Goal: Communication & Community: Answer question/provide support

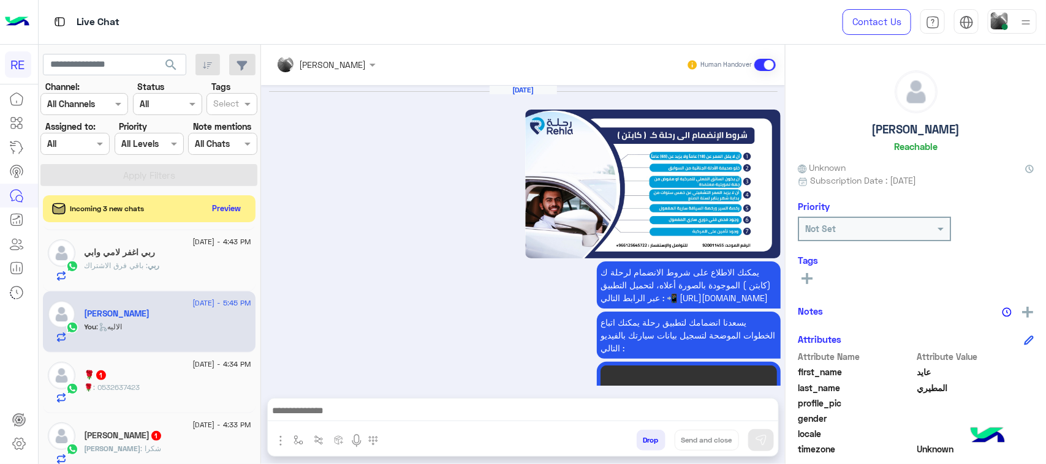
scroll to position [194, 0]
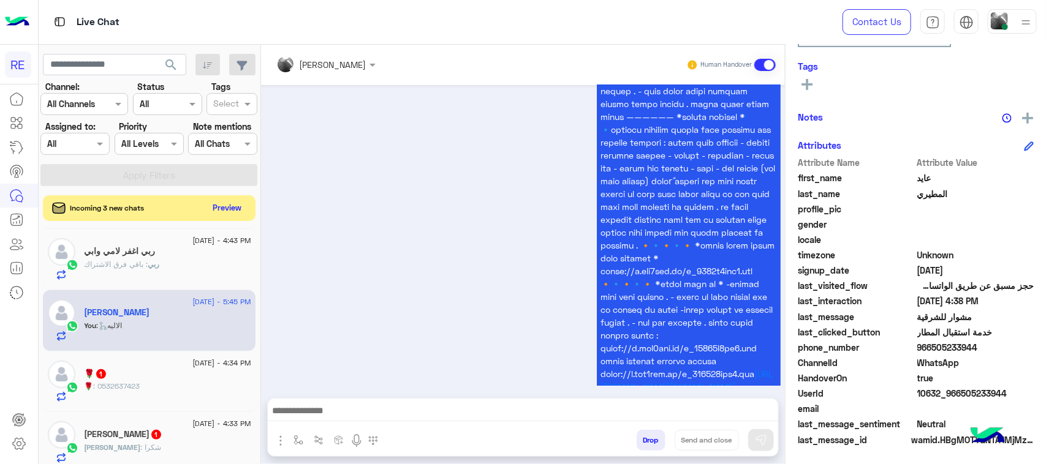
click at [242, 212] on button "Preview" at bounding box center [227, 208] width 38 height 17
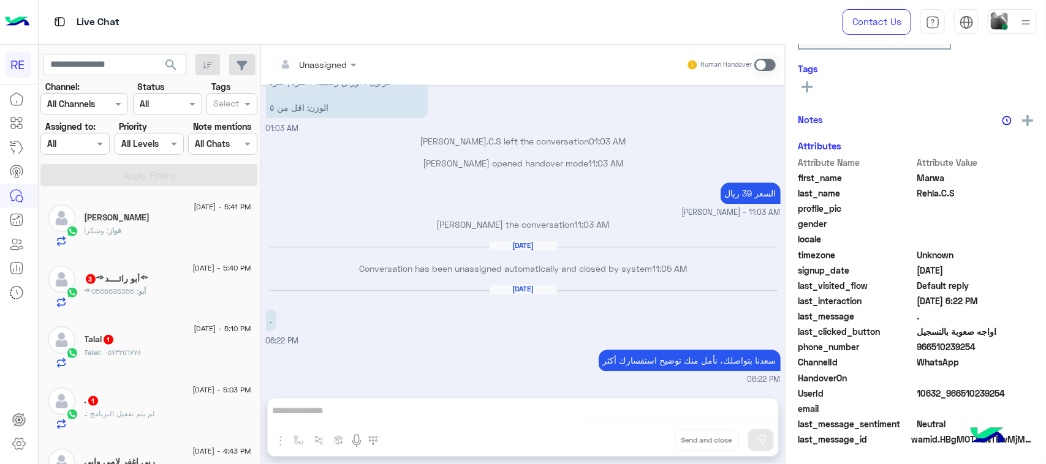
scroll to position [194, 0]
click at [663, 414] on div "Unassigned Human Handover [DATE] الرجوع للقائمة الرئ 05:18 PM اختر [DATE] الخدم…" at bounding box center [523, 257] width 524 height 425
drag, startPoint x: 763, startPoint y: 74, endPoint x: 763, endPoint y: 65, distance: 8.6
click at [763, 71] on div "Human Handover" at bounding box center [731, 65] width 90 height 22
click at [764, 64] on span at bounding box center [764, 65] width 21 height 12
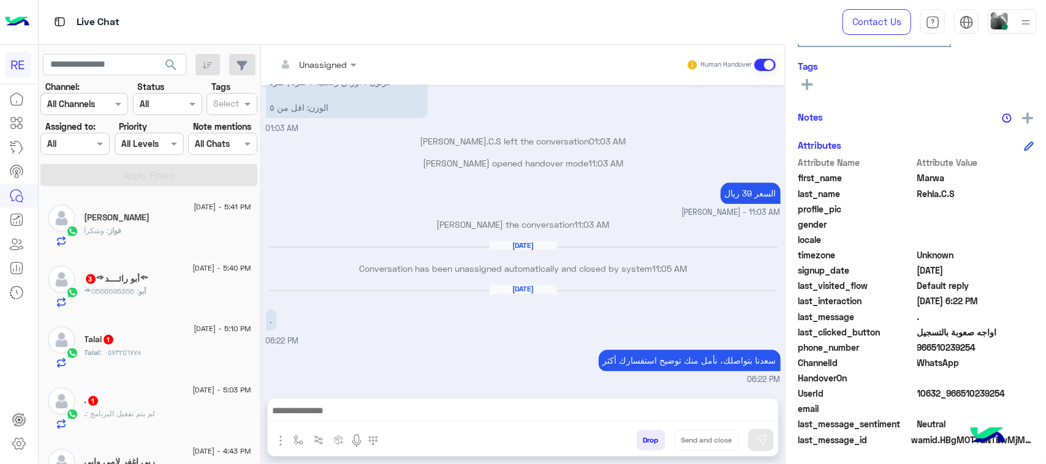
scroll to position [1413, 0]
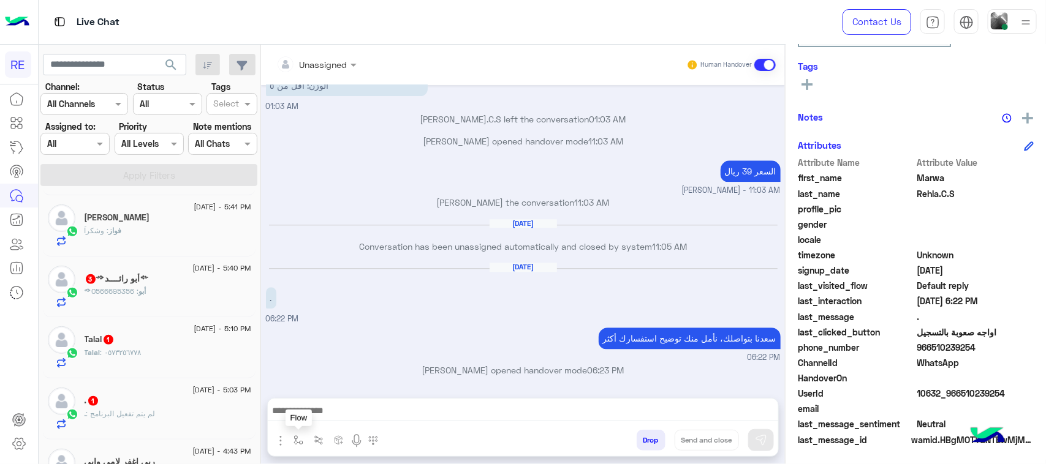
click at [301, 437] on img "button" at bounding box center [298, 441] width 10 height 10
click at [328, 407] on input "text" at bounding box center [320, 414] width 50 height 14
type input "***"
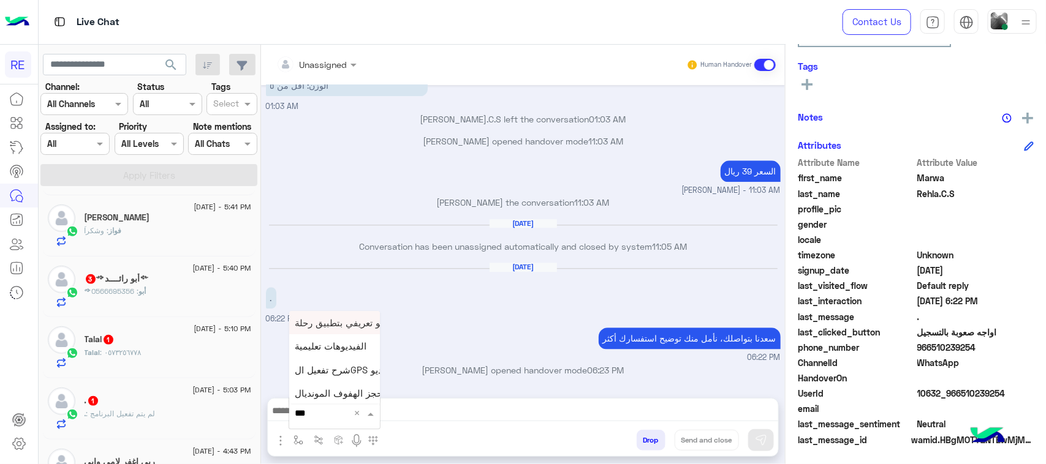
scroll to position [49, 0]
click at [331, 387] on span "فيديو تسجيل سيارة" at bounding box center [332, 392] width 75 height 11
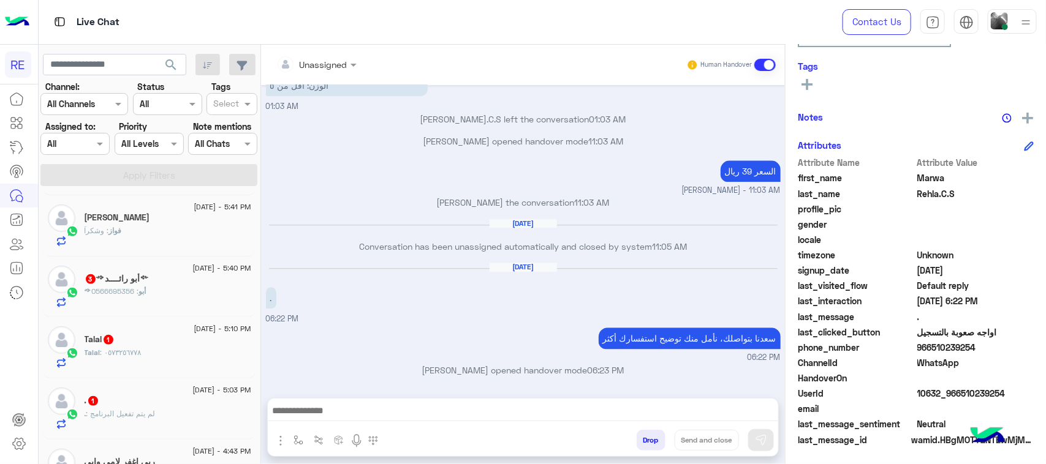
type textarea "**********"
click at [757, 438] on img at bounding box center [761, 440] width 12 height 12
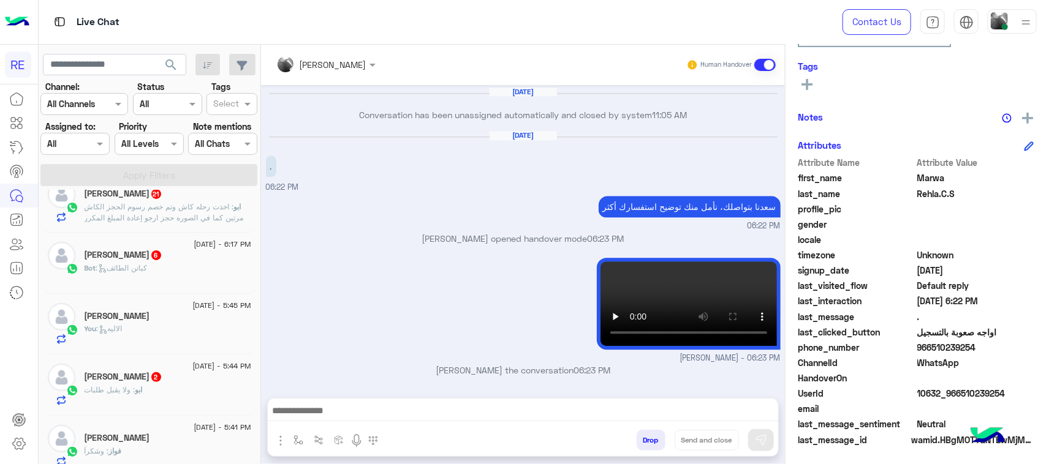
scroll to position [0, 0]
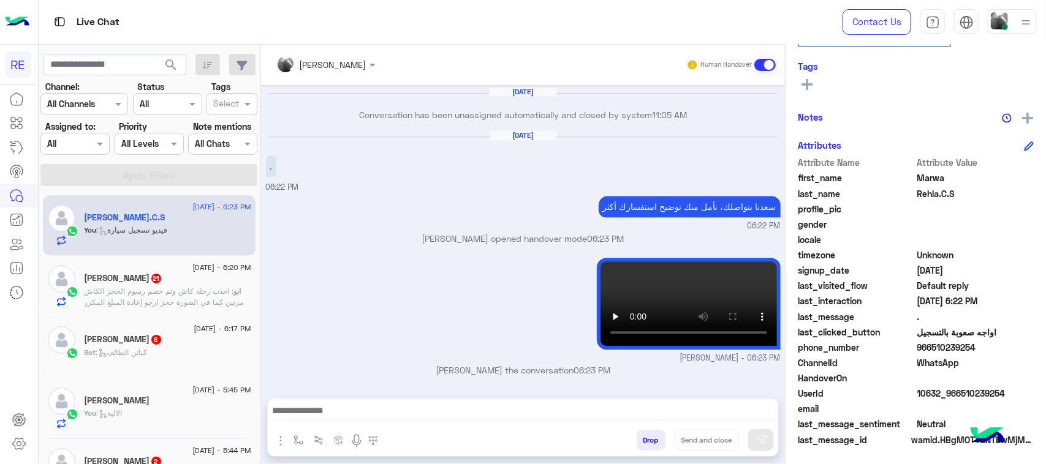
click at [190, 297] on p "ابو : اخذت رحله كاش وتم خصم رسوم الحجز الكاش مرتين كما في الصوره حجز ارجو إعادة…" at bounding box center [168, 297] width 167 height 22
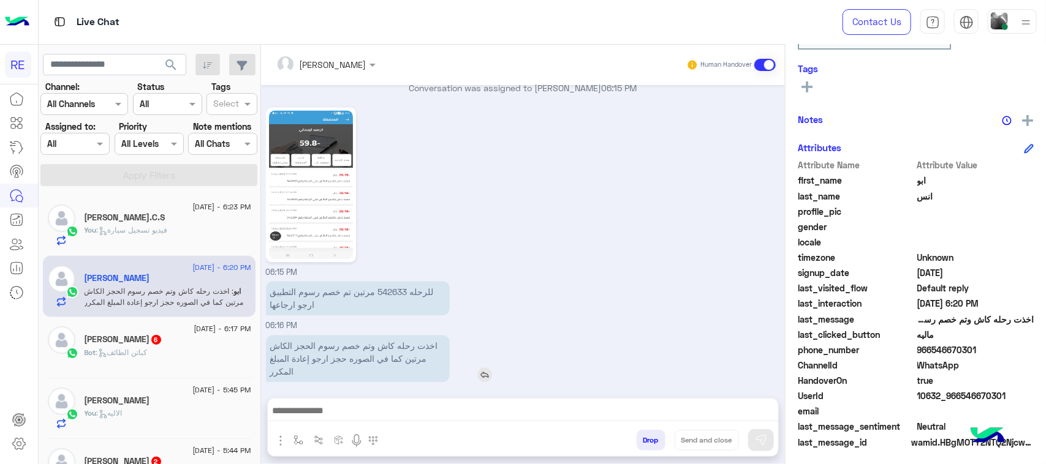
scroll to position [194, 0]
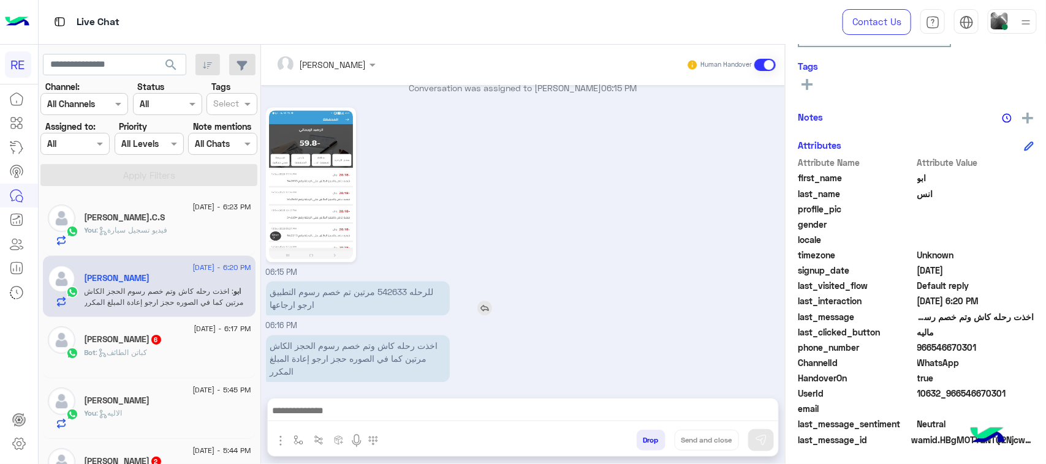
click at [404, 281] on p "للرحله 542633 مرتين تم خصم رسوم التطبيق ارجو ارجاعها" at bounding box center [358, 298] width 184 height 34
copy p "542633"
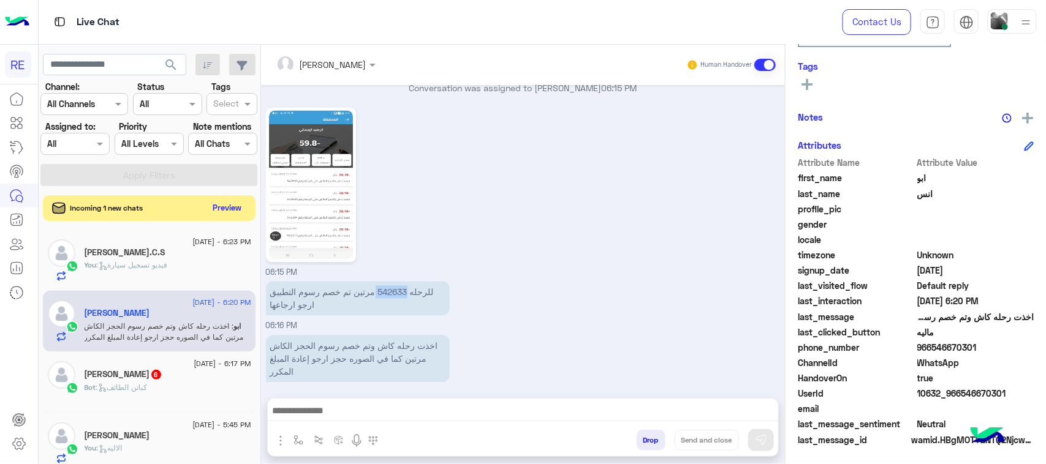
click at [235, 212] on button "Preview" at bounding box center [227, 208] width 38 height 17
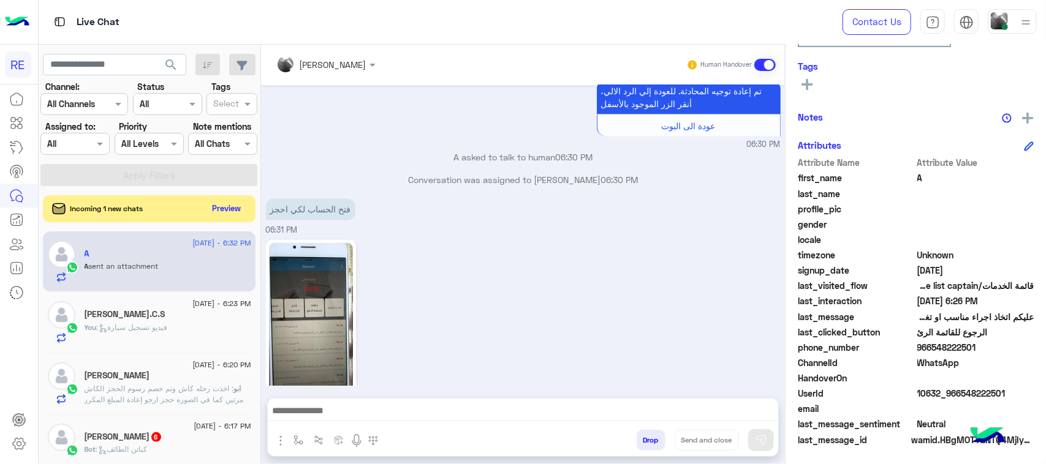
scroll to position [3120, 0]
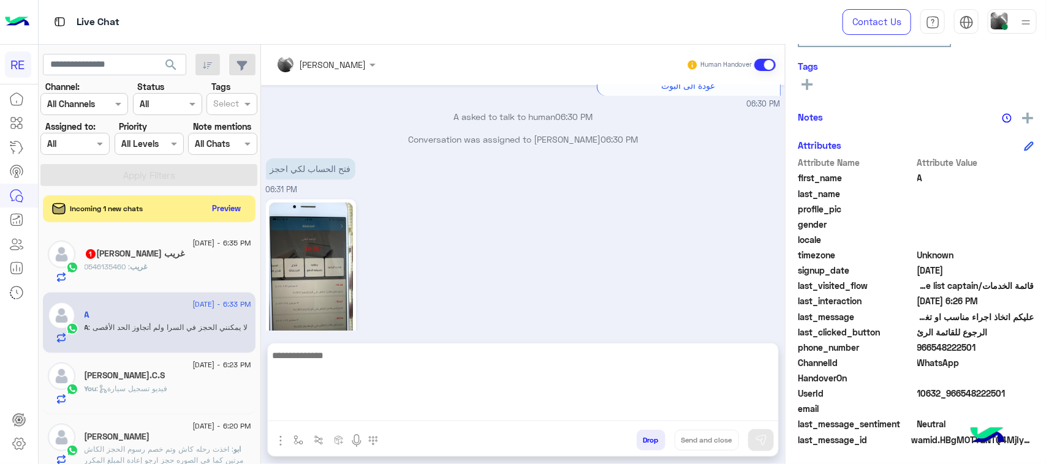
click at [442, 417] on textarea at bounding box center [523, 385] width 510 height 74
click at [463, 421] on textarea at bounding box center [523, 385] width 510 height 74
type textarea "**********"
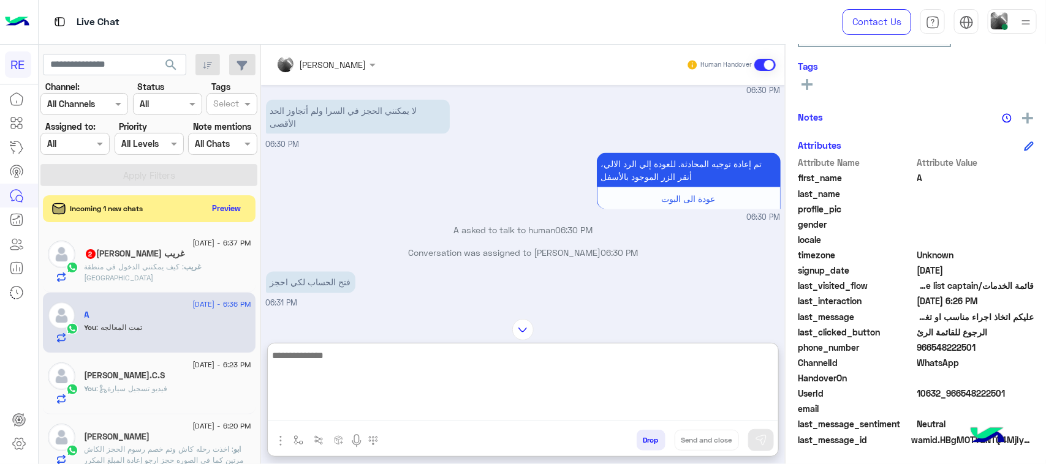
scroll to position [3236, 0]
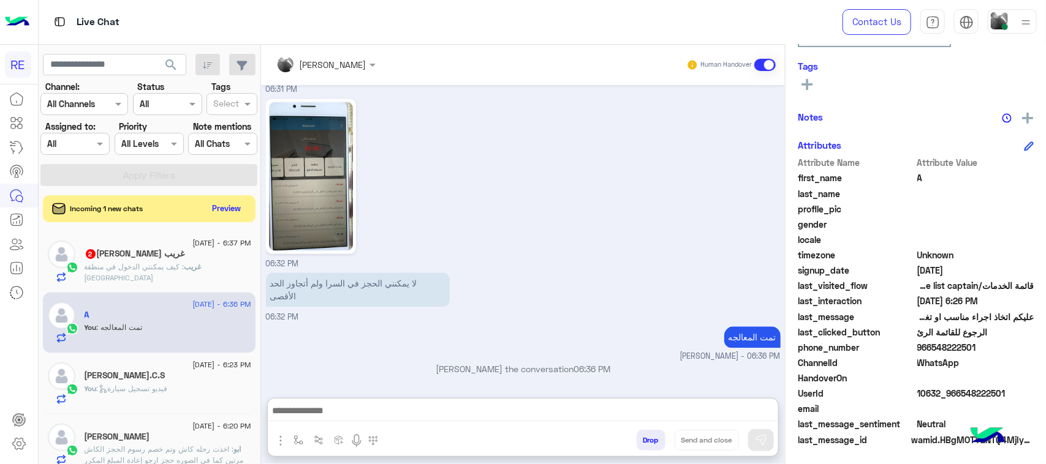
click at [130, 245] on div "[DATE] - 6:37 PM" at bounding box center [168, 245] width 167 height 8
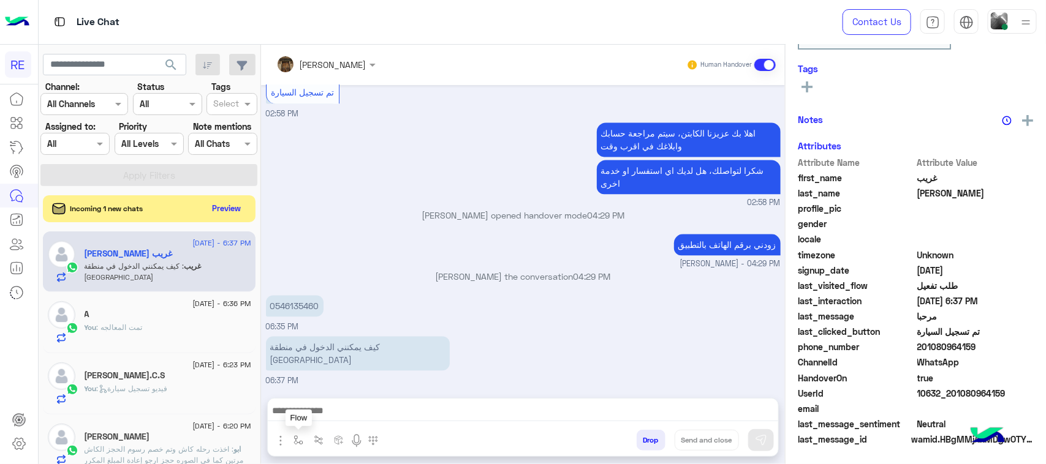
scroll to position [194, 0]
click at [306, 438] on button "button" at bounding box center [299, 440] width 20 height 20
click at [316, 440] on img "button" at bounding box center [319, 441] width 10 height 10
click at [331, 411] on input "text" at bounding box center [401, 412] width 175 height 15
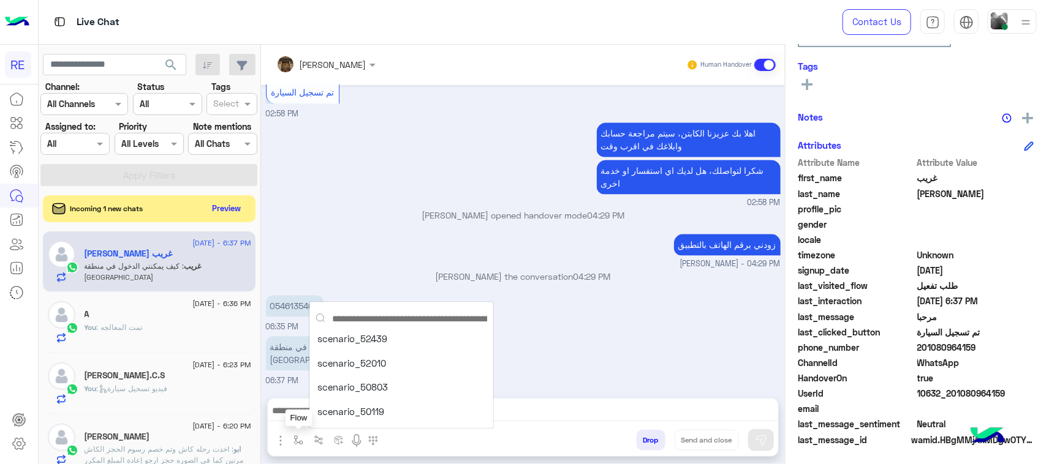
click at [298, 436] on img "button" at bounding box center [298, 441] width 10 height 10
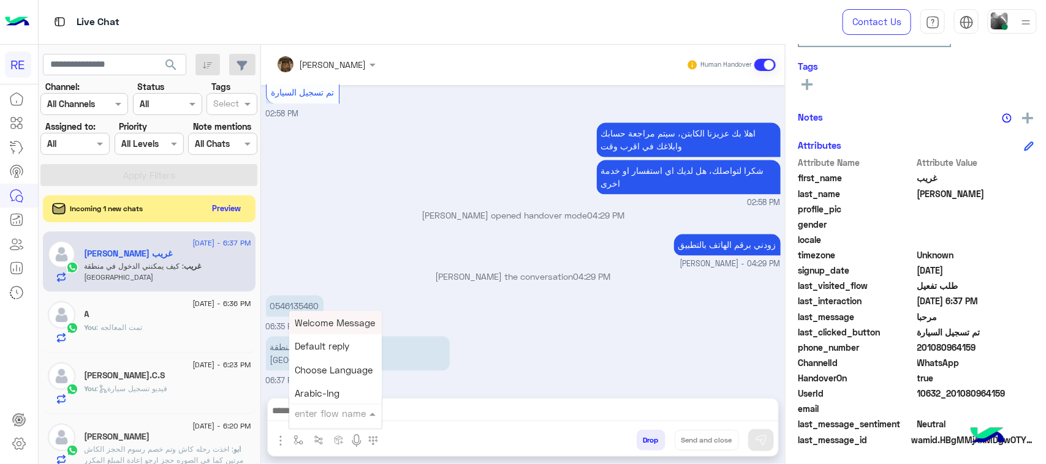
click at [320, 421] on div "enter flow name" at bounding box center [335, 414] width 93 height 22
click at [320, 409] on input "text" at bounding box center [320, 414] width 50 height 14
type input "*****"
click at [326, 371] on span "مشاكل السرا تحديث" at bounding box center [334, 367] width 79 height 11
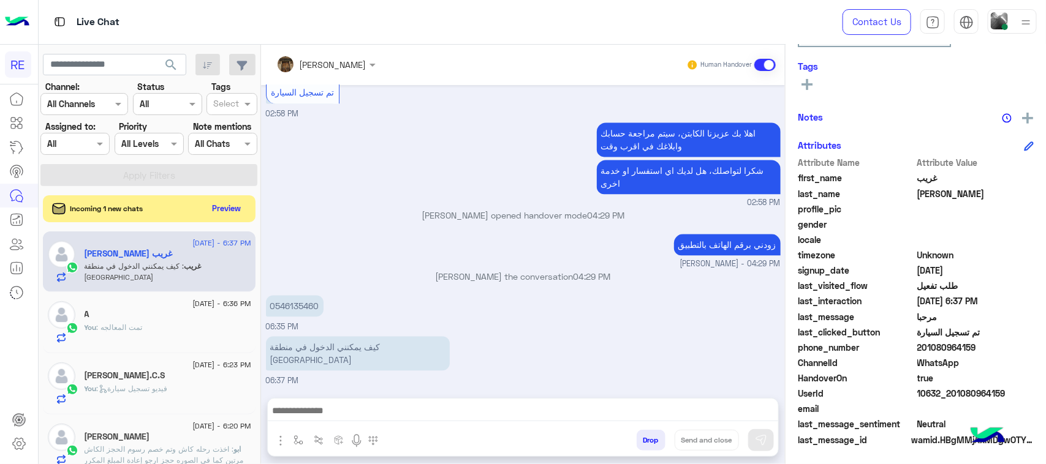
type textarea "**********"
click at [757, 440] on img at bounding box center [761, 440] width 12 height 12
click at [232, 206] on button "Preview" at bounding box center [227, 208] width 38 height 17
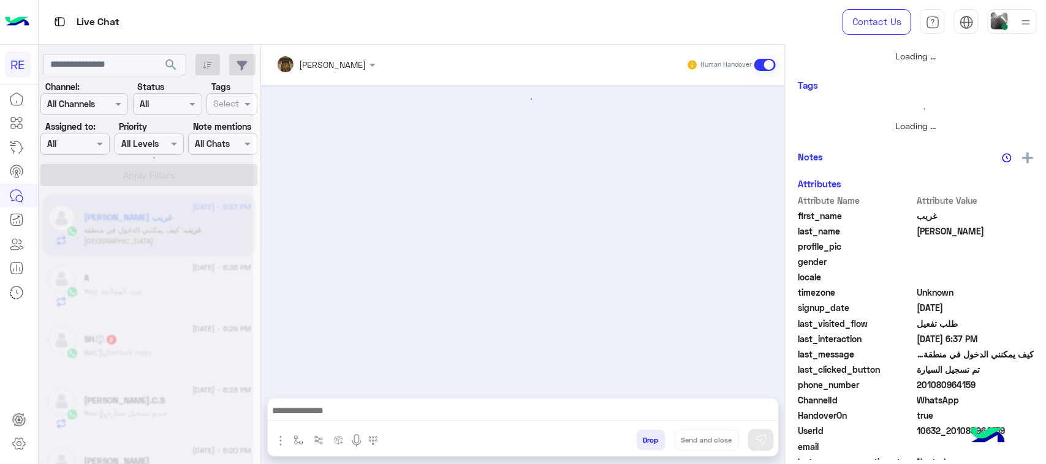
scroll to position [1223, 0]
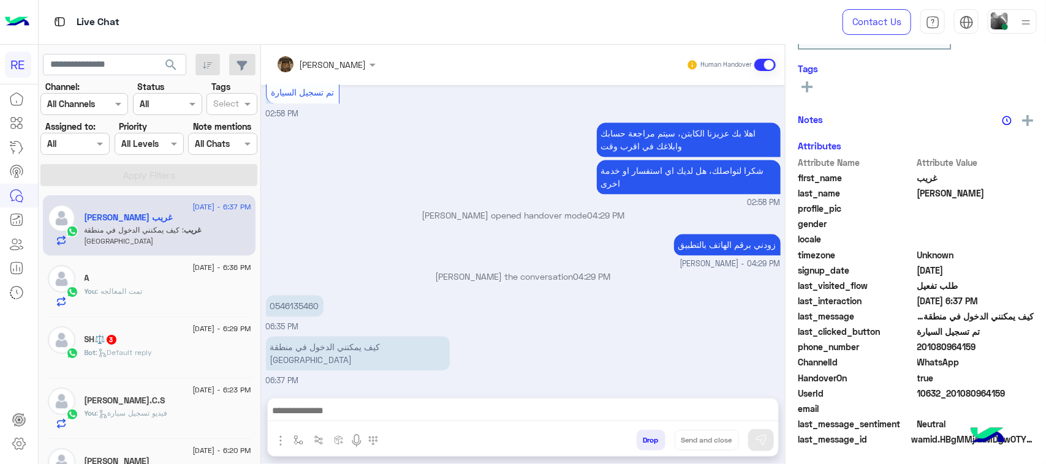
click at [189, 343] on div "SH⚖️ 3" at bounding box center [168, 341] width 167 height 13
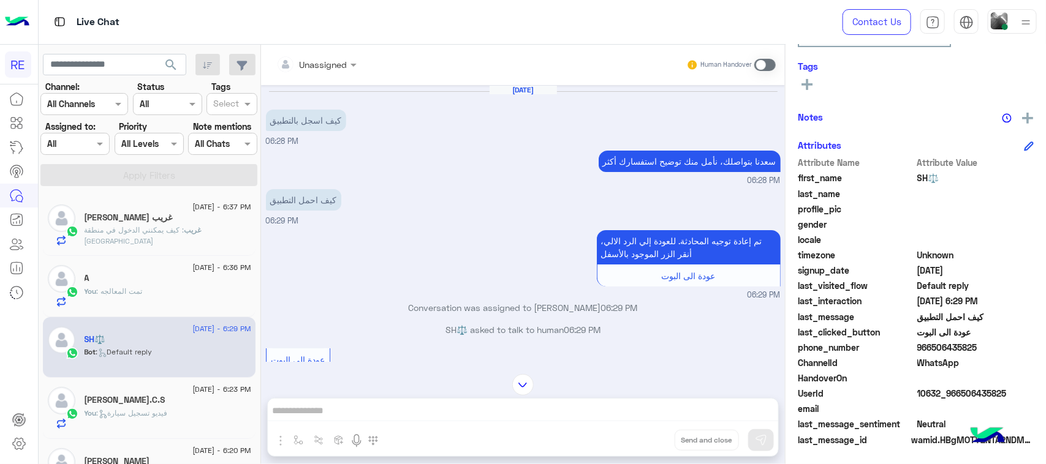
click at [776, 62] on label at bounding box center [764, 65] width 21 height 12
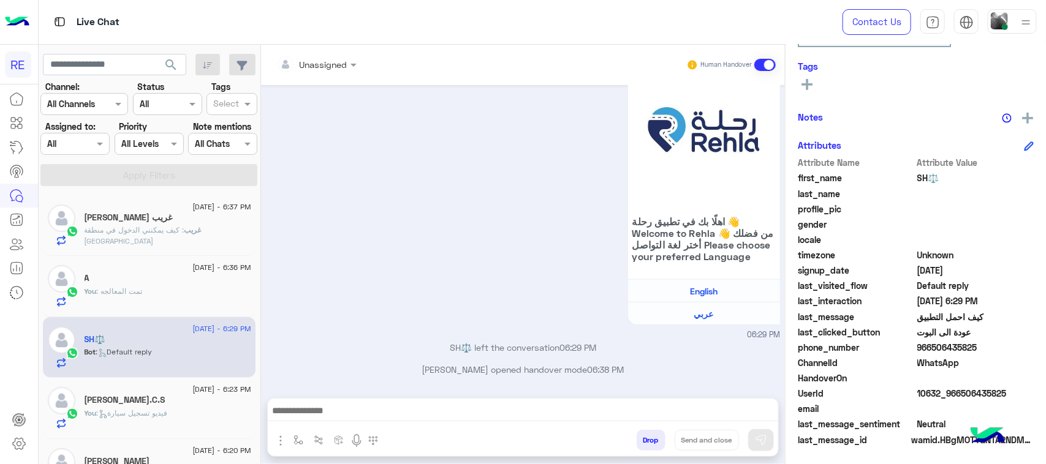
click at [288, 437] on img "button" at bounding box center [280, 441] width 15 height 15
click at [303, 438] on img "button" at bounding box center [298, 441] width 10 height 10
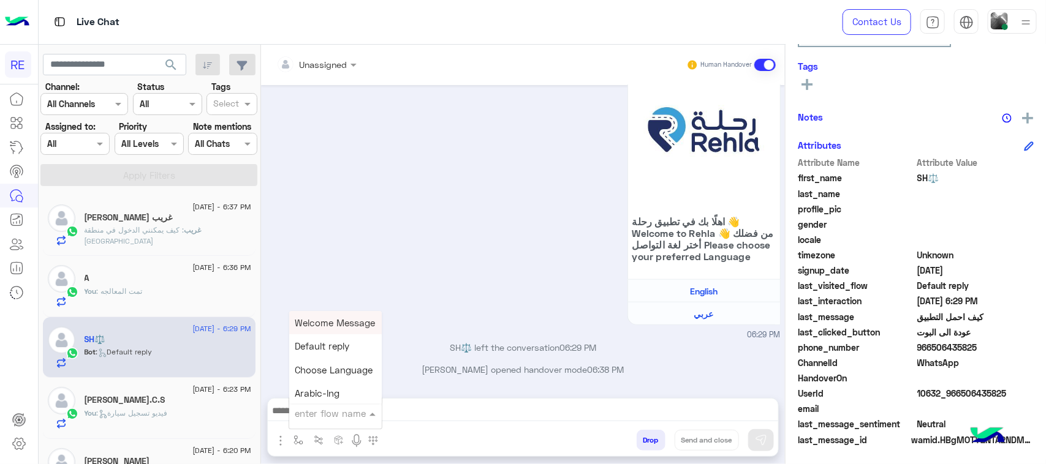
click at [309, 418] on input "text" at bounding box center [320, 414] width 50 height 14
type input "***"
click at [349, 352] on div "الفيديوهات تعليمية" at bounding box center [334, 347] width 91 height 24
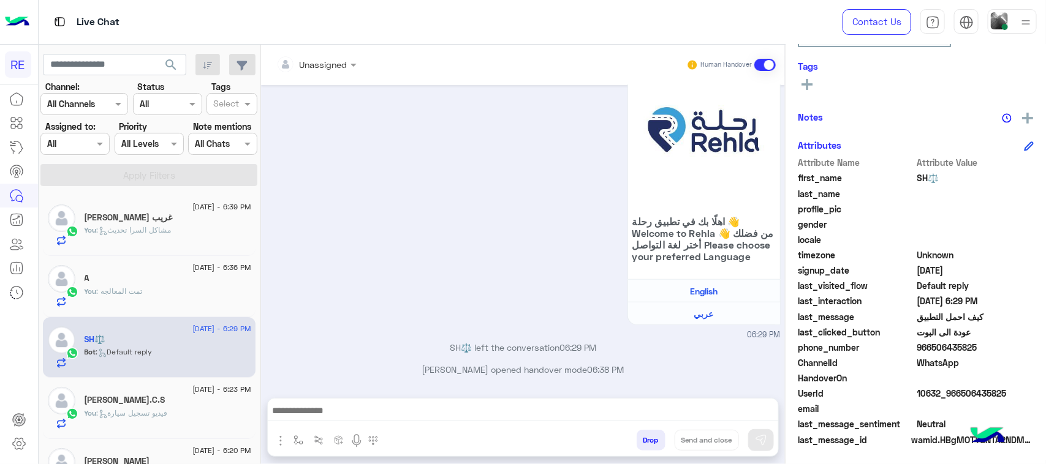
type textarea "**********"
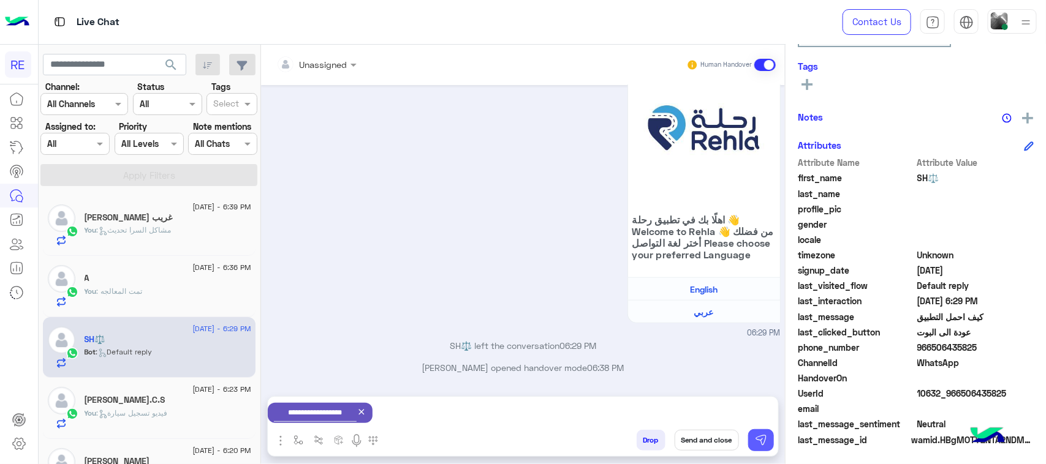
click at [769, 443] on button at bounding box center [761, 440] width 26 height 22
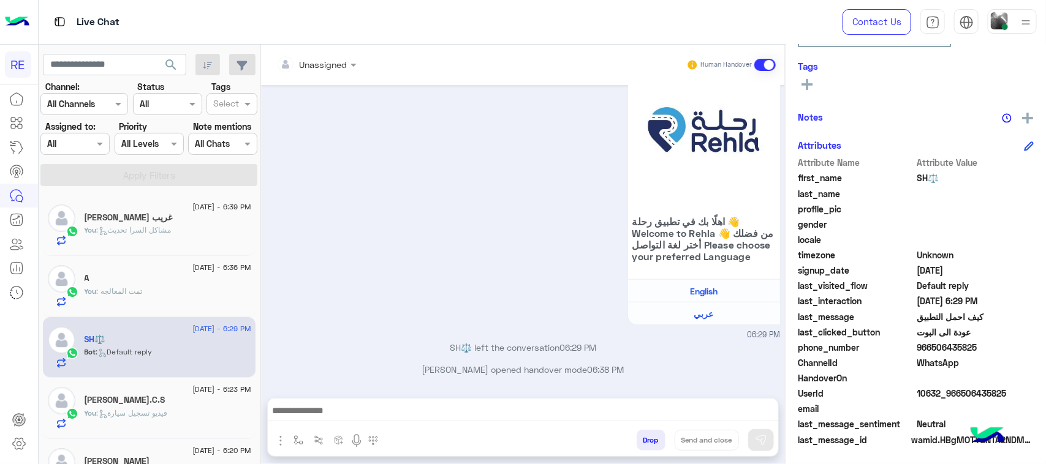
scroll to position [347, 0]
click at [293, 437] on button "button" at bounding box center [299, 440] width 20 height 20
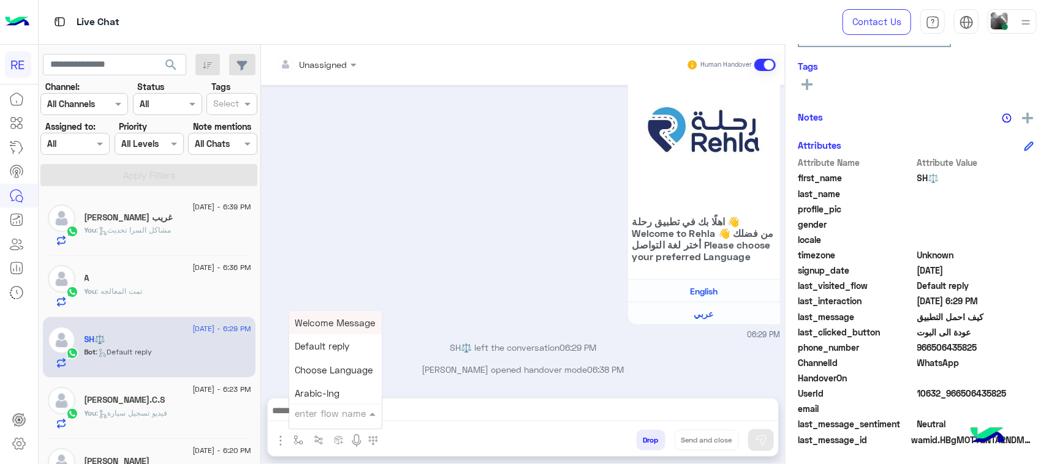
click at [300, 420] on div "enter flow name" at bounding box center [330, 414] width 71 height 14
type input "***"
click at [340, 330] on div "فيديو تعريفي بتطبيق رحلة-Introduction" at bounding box center [334, 322] width 91 height 23
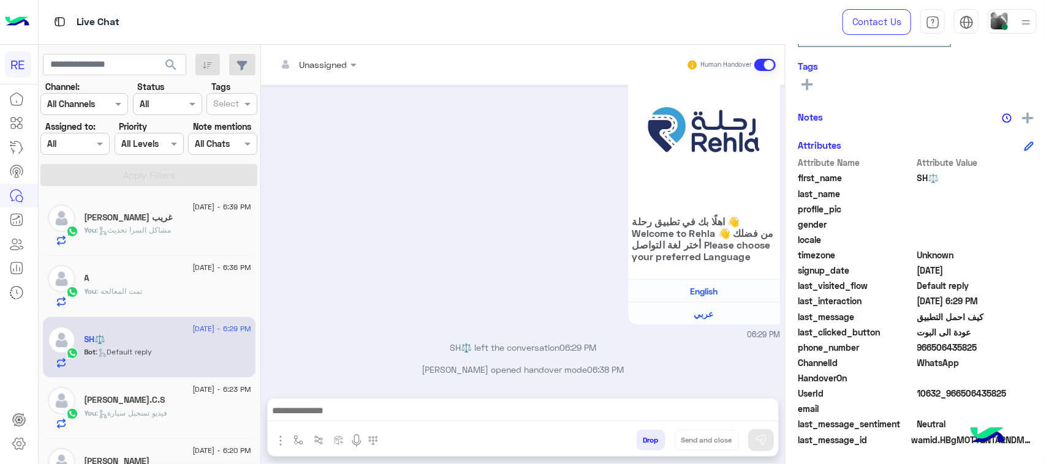
type textarea "**********"
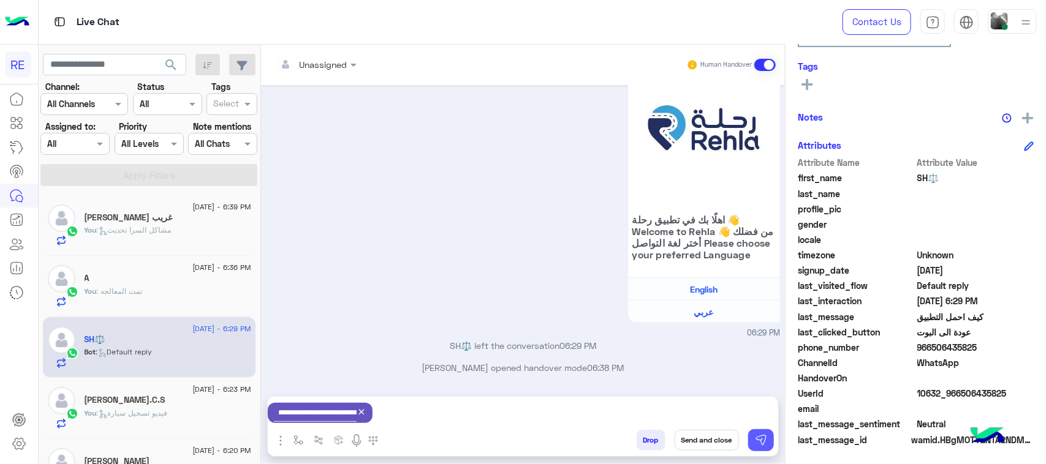
click at [758, 445] on img at bounding box center [761, 440] width 12 height 12
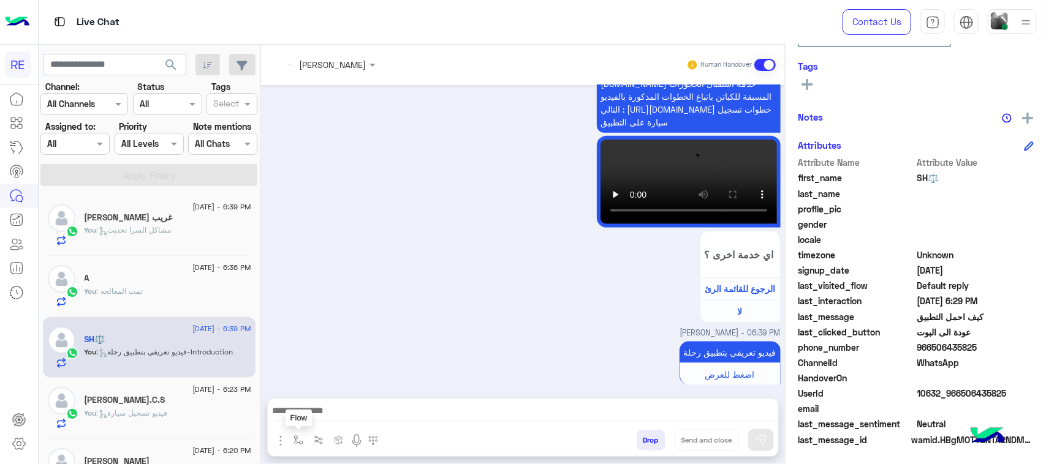
scroll to position [726, 0]
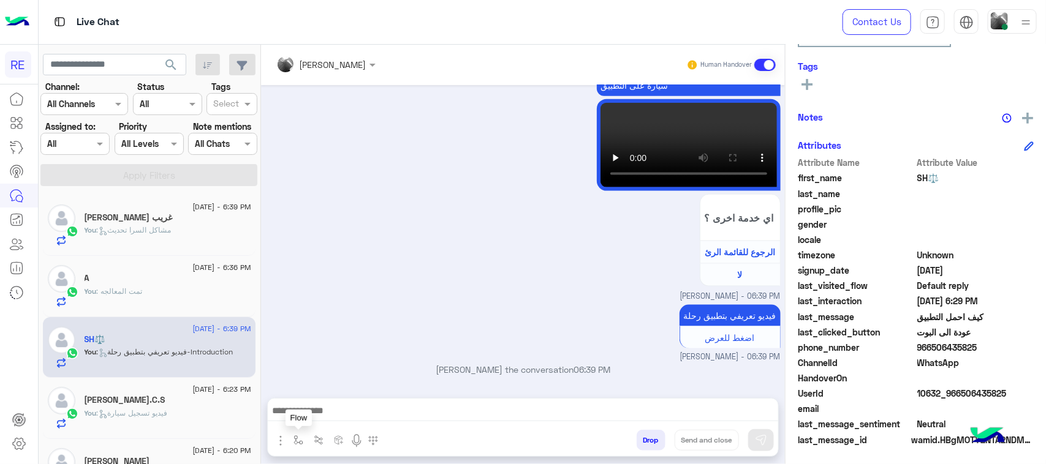
click at [298, 439] on img "button" at bounding box center [298, 441] width 10 height 10
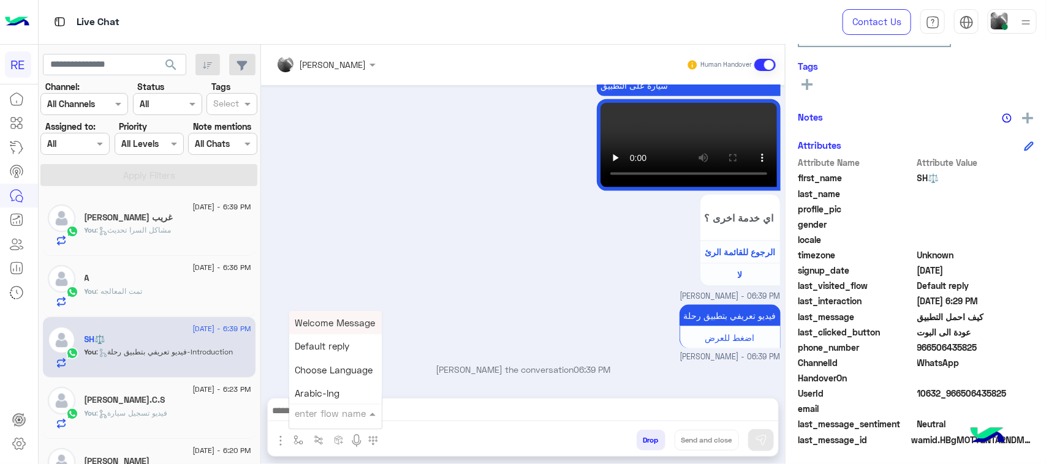
click at [311, 410] on input "text" at bounding box center [320, 414] width 50 height 14
type input "***"
click at [345, 390] on span "فيديو تسجيل سيارة" at bounding box center [332, 392] width 75 height 11
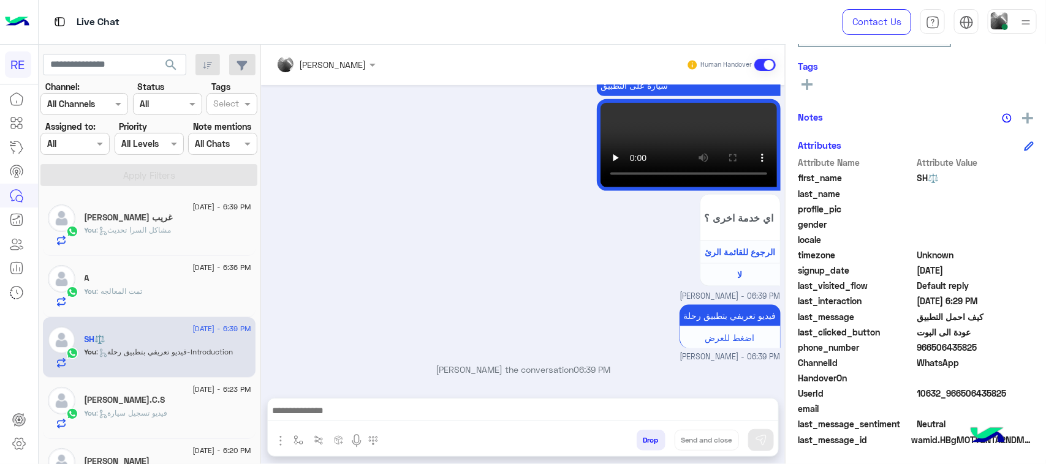
type textarea "**********"
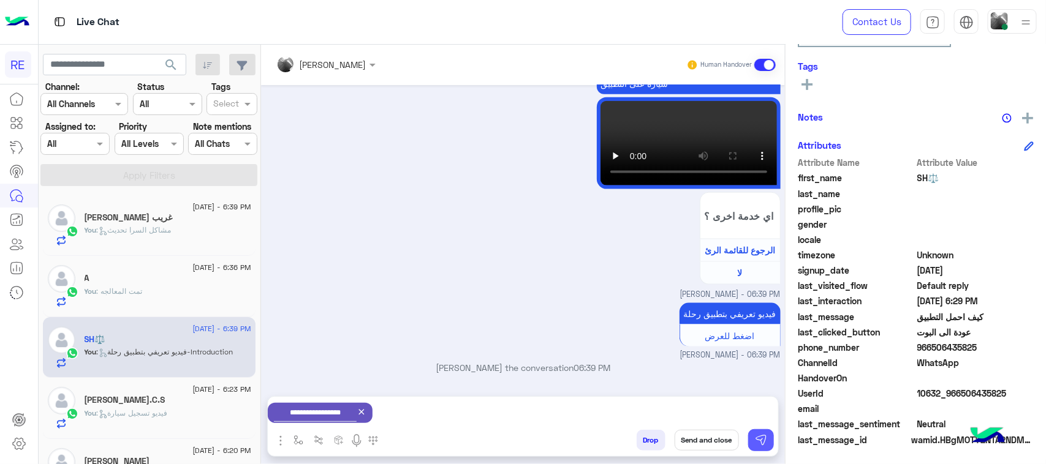
click at [768, 433] on button at bounding box center [761, 440] width 26 height 22
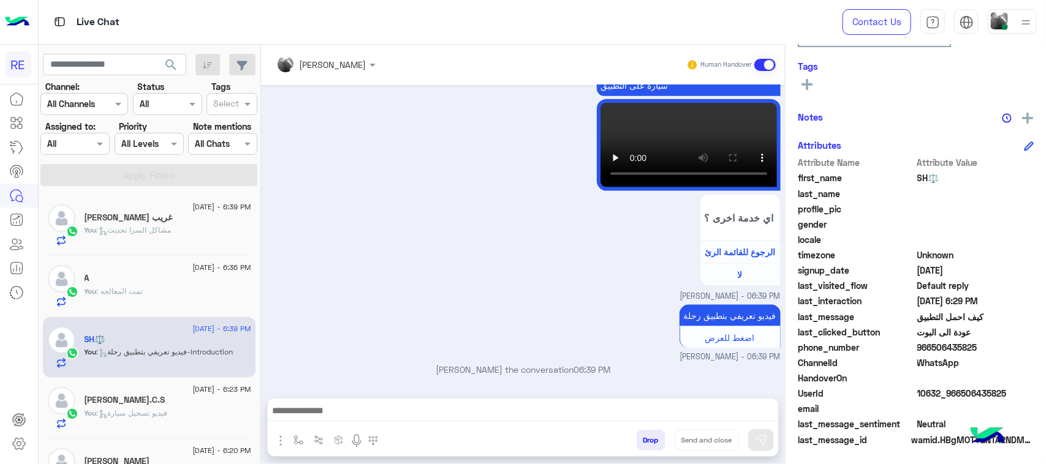
scroll to position [726, 0]
click at [296, 436] on img "button" at bounding box center [298, 441] width 10 height 10
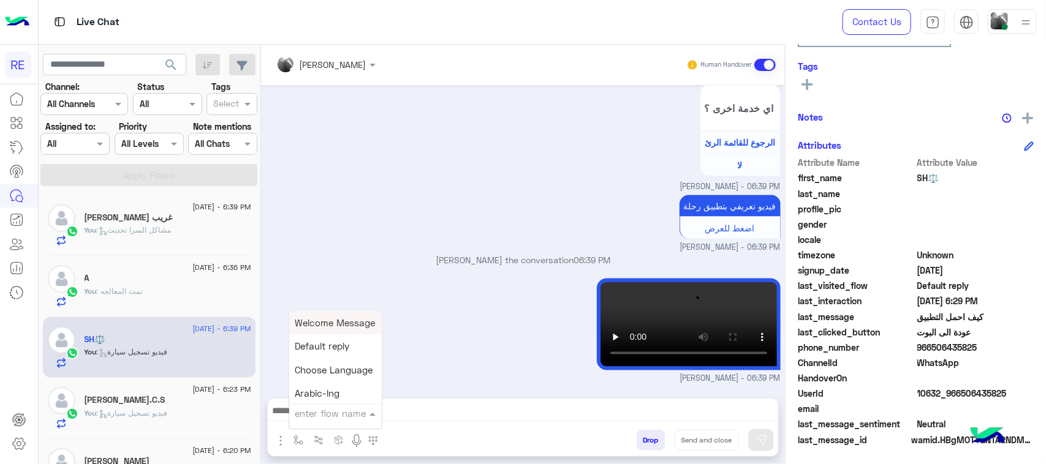
click at [314, 410] on input "text" at bounding box center [320, 414] width 50 height 14
type input "***"
click at [340, 350] on span "شروط تسجيل كابتن" at bounding box center [334, 346] width 78 height 11
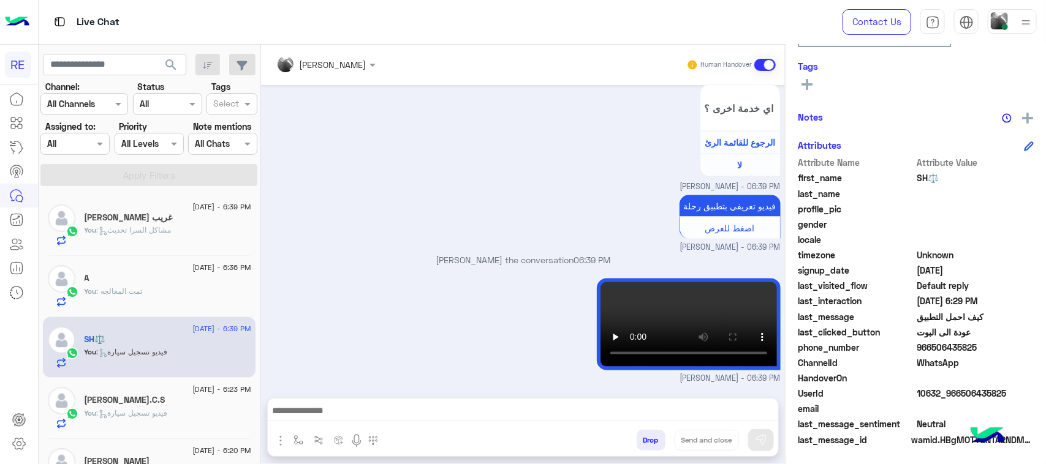
type textarea "**********"
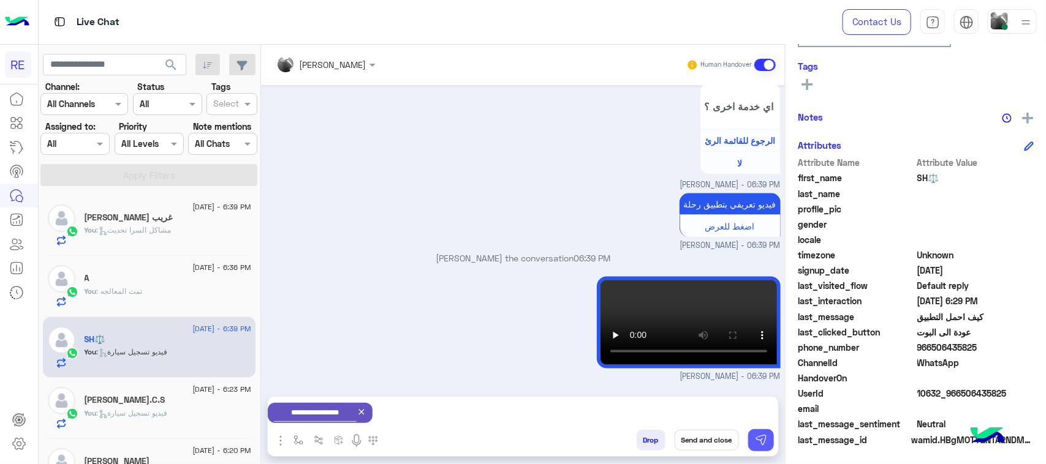
click at [760, 433] on button at bounding box center [761, 440] width 26 height 22
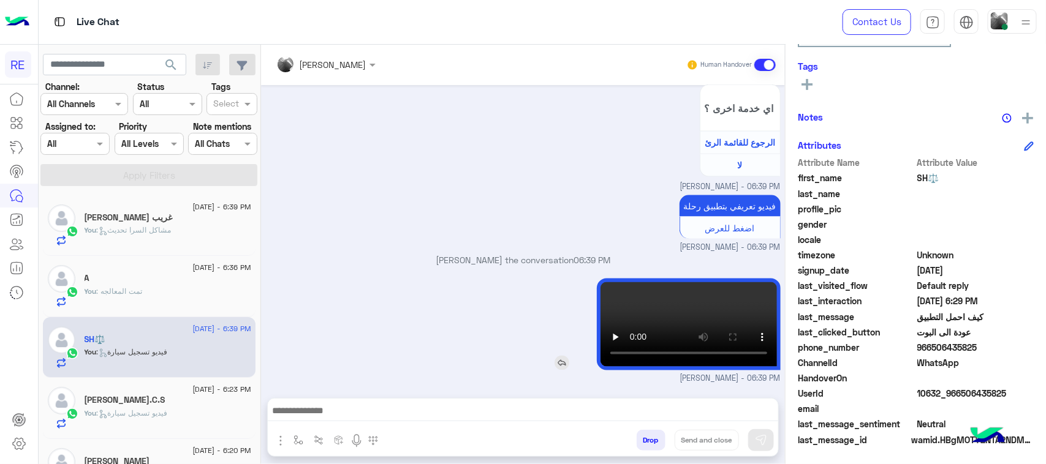
scroll to position [1002, 0]
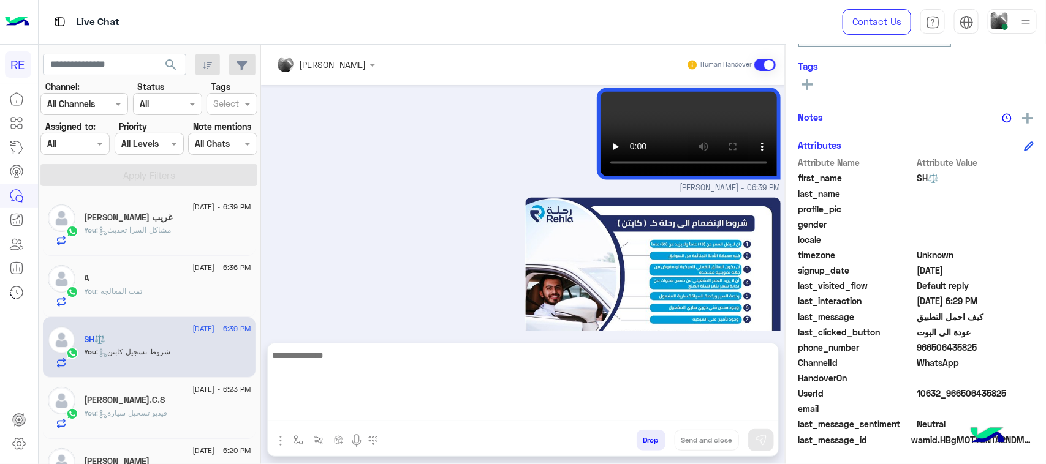
click at [502, 412] on textarea at bounding box center [523, 385] width 510 height 74
paste textarea "**********"
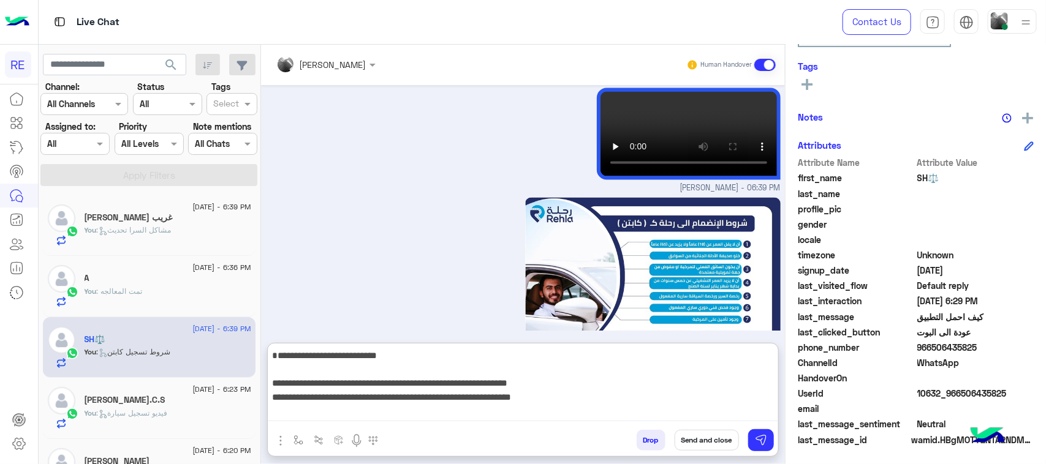
scroll to position [120, 0]
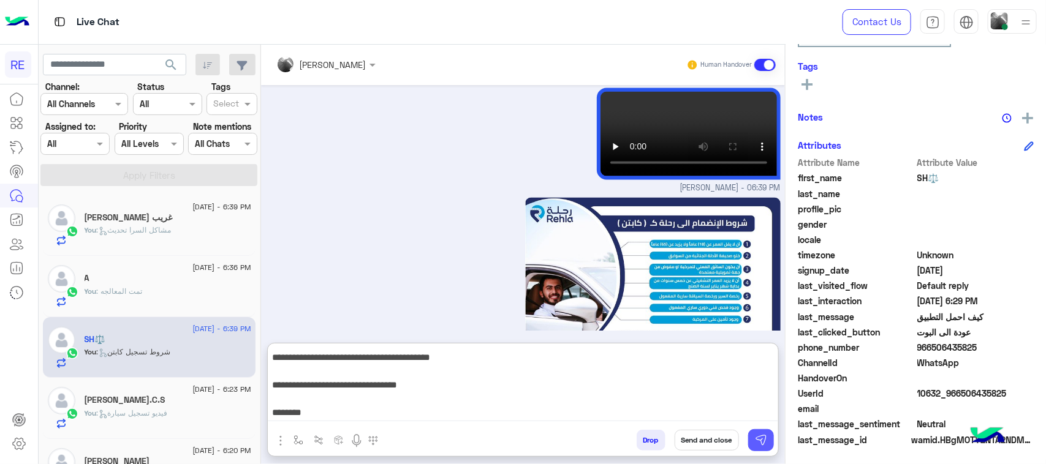
type textarea "**********"
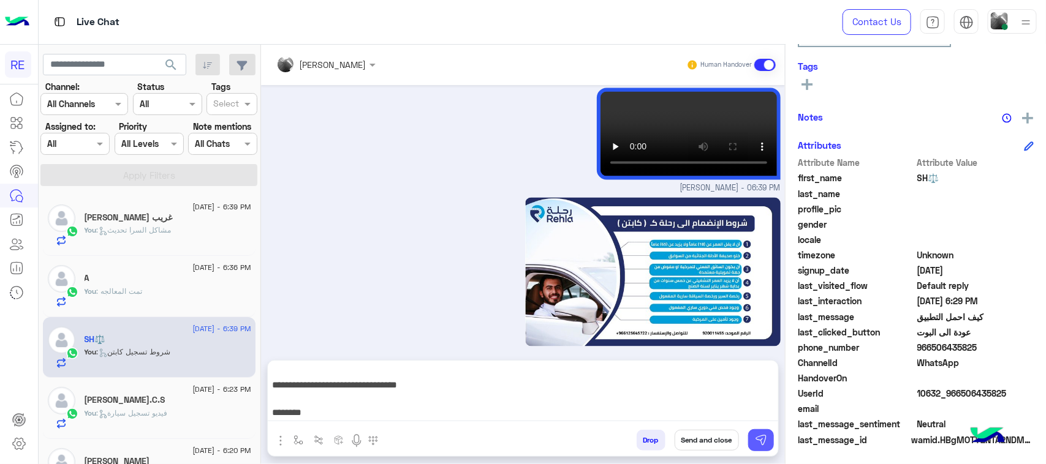
click at [760, 442] on img at bounding box center [761, 440] width 12 height 12
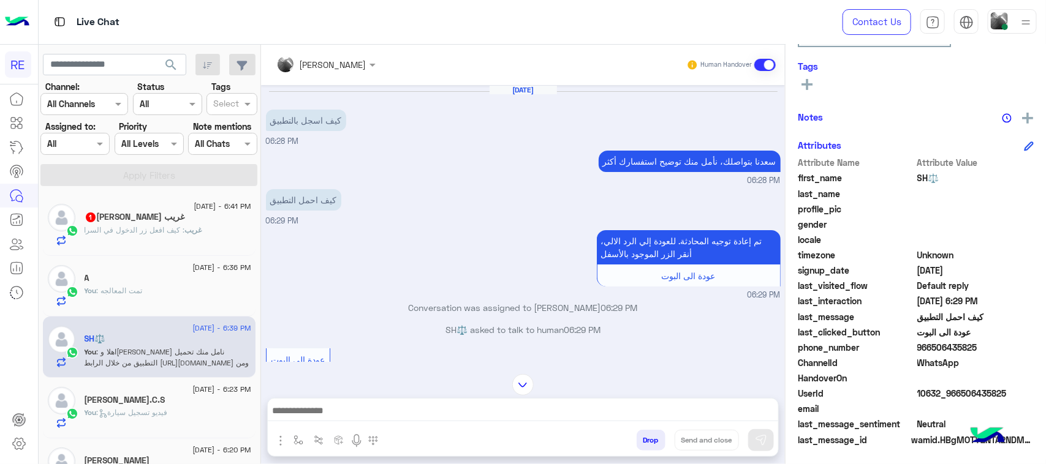
scroll to position [0, 0]
click at [191, 227] on span "غريب" at bounding box center [193, 230] width 17 height 9
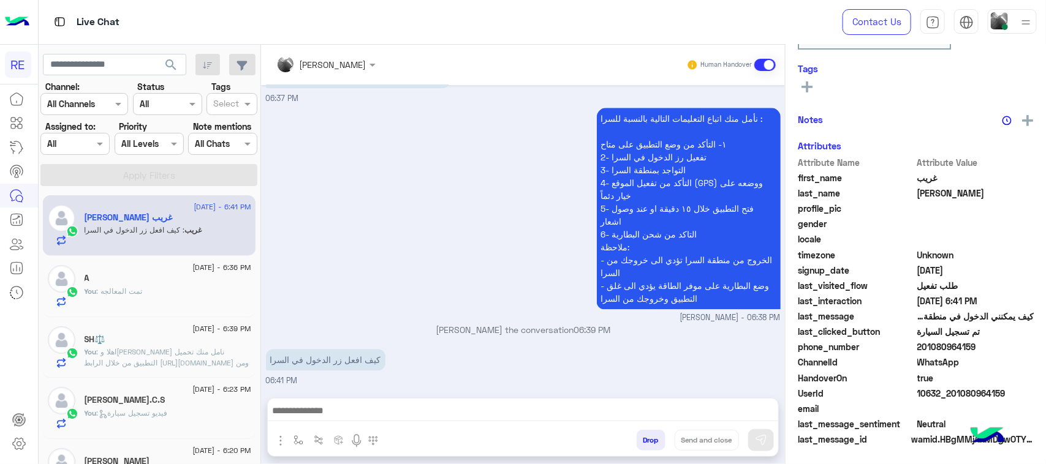
scroll to position [194, 0]
click at [362, 415] on textarea at bounding box center [523, 412] width 510 height 18
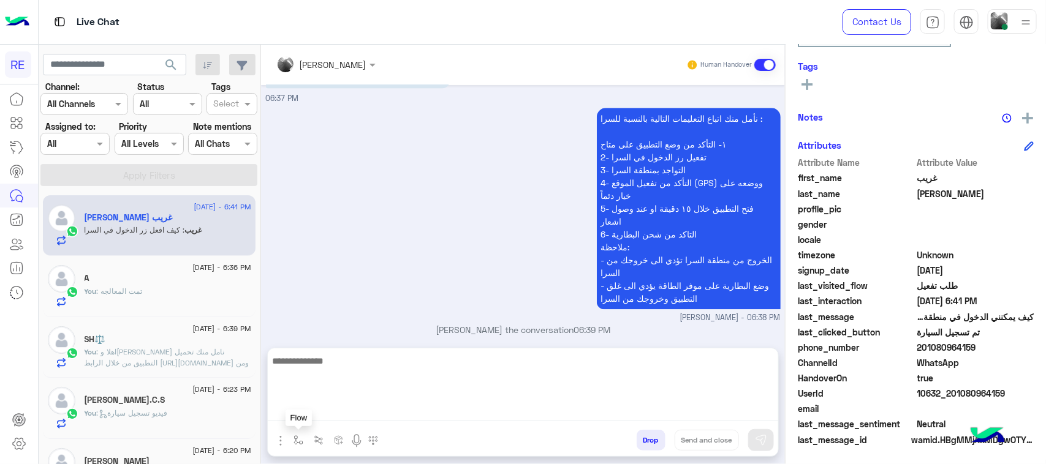
click at [291, 444] on button "button" at bounding box center [299, 440] width 20 height 20
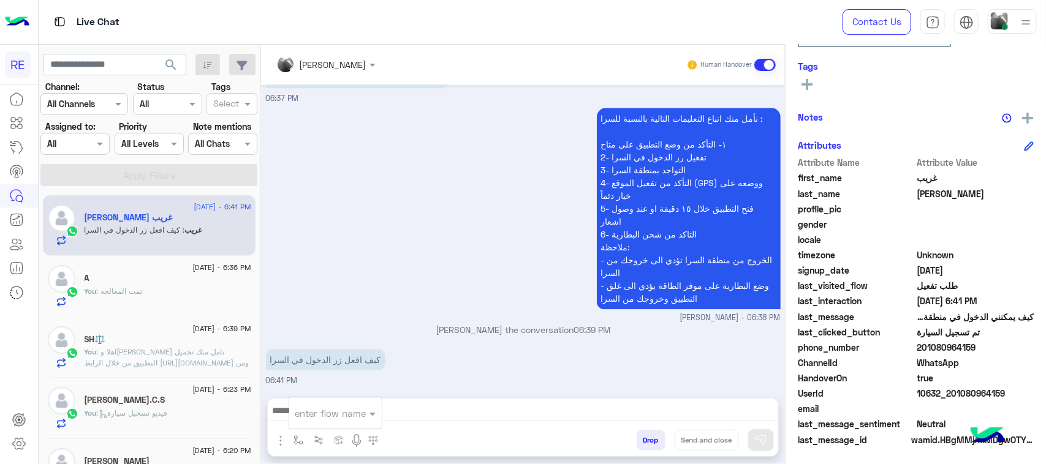
click at [308, 420] on div "enter flow name" at bounding box center [330, 414] width 71 height 14
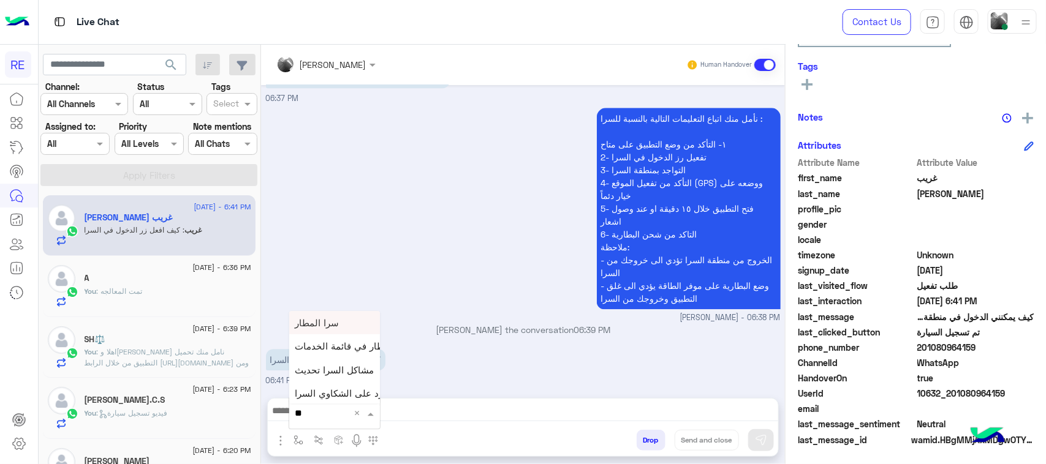
type input "***"
click at [316, 322] on span "سرا المطار" at bounding box center [317, 322] width 44 height 11
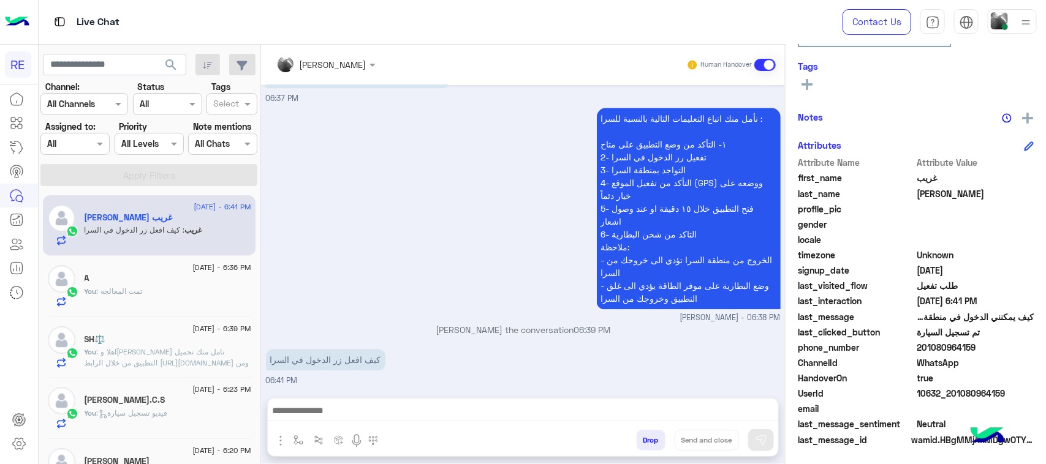
type textarea "**********"
click at [757, 434] on img at bounding box center [761, 440] width 12 height 12
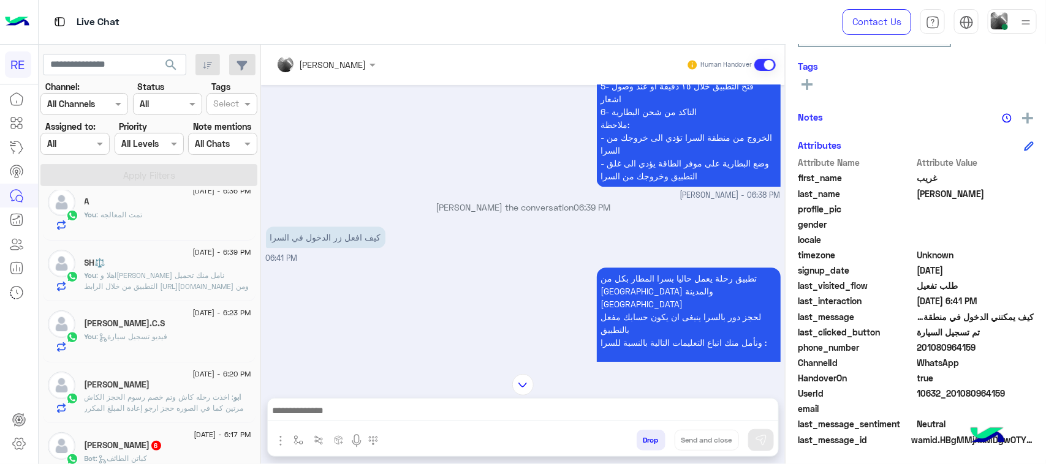
scroll to position [1782, 0]
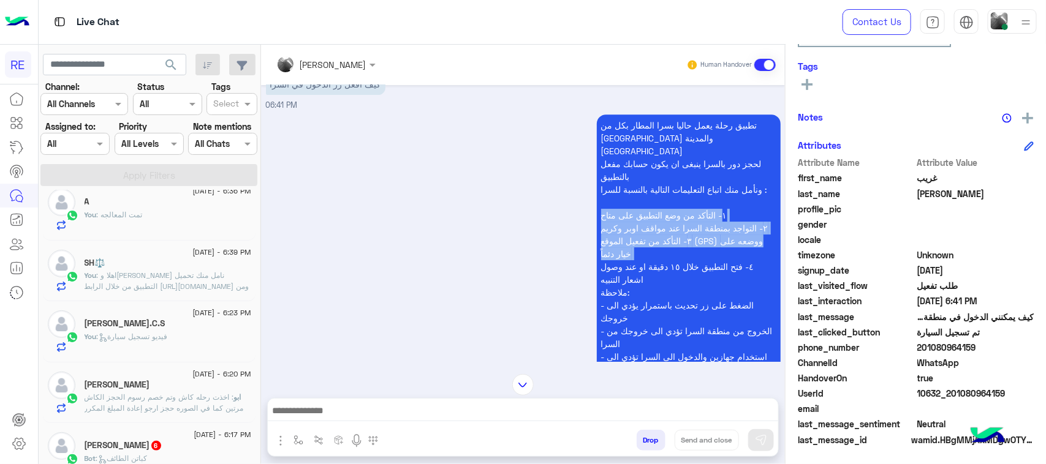
drag, startPoint x: 723, startPoint y: 198, endPoint x: 592, endPoint y: 253, distance: 142.2
click at [592, 253] on div "تطبيق رحلة يعمل حاليا بسرا المطار بكل من [GEOGRAPHIC_DATA] والمدينة المنورة لحج…" at bounding box center [654, 248] width 254 height 266
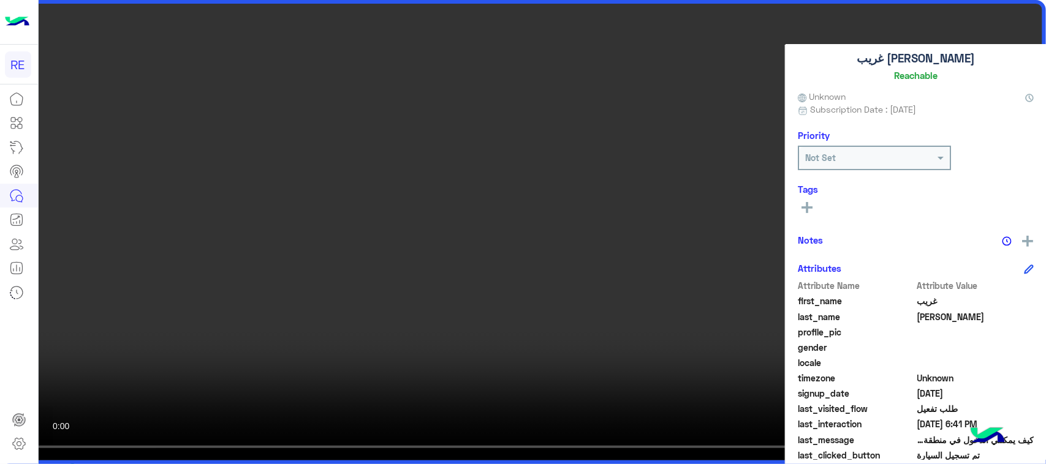
scroll to position [1858, 0]
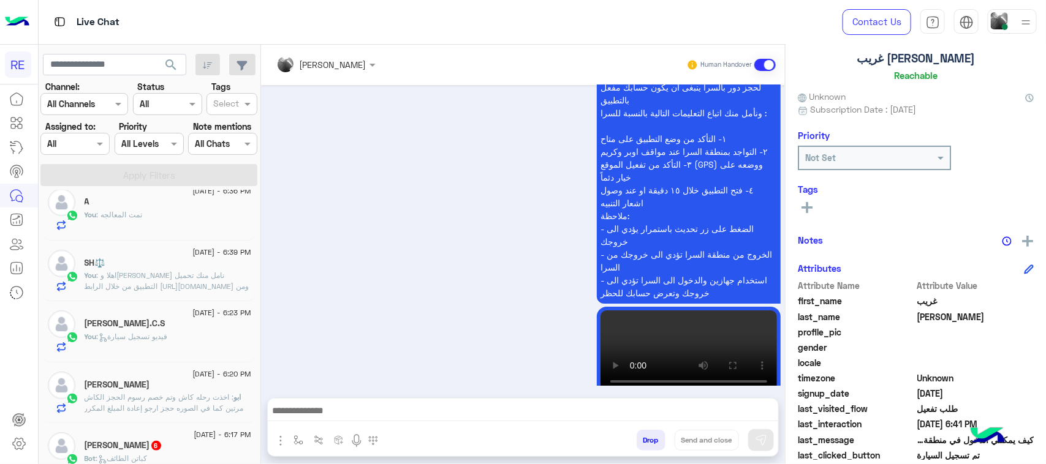
click at [394, 267] on div "تطبيق رحلة يعمل حاليا بسرا المطار بكل من [GEOGRAPHIC_DATA] والمدينة المنورة لحج…" at bounding box center [523, 224] width 515 height 379
